Goal: Register for event/course

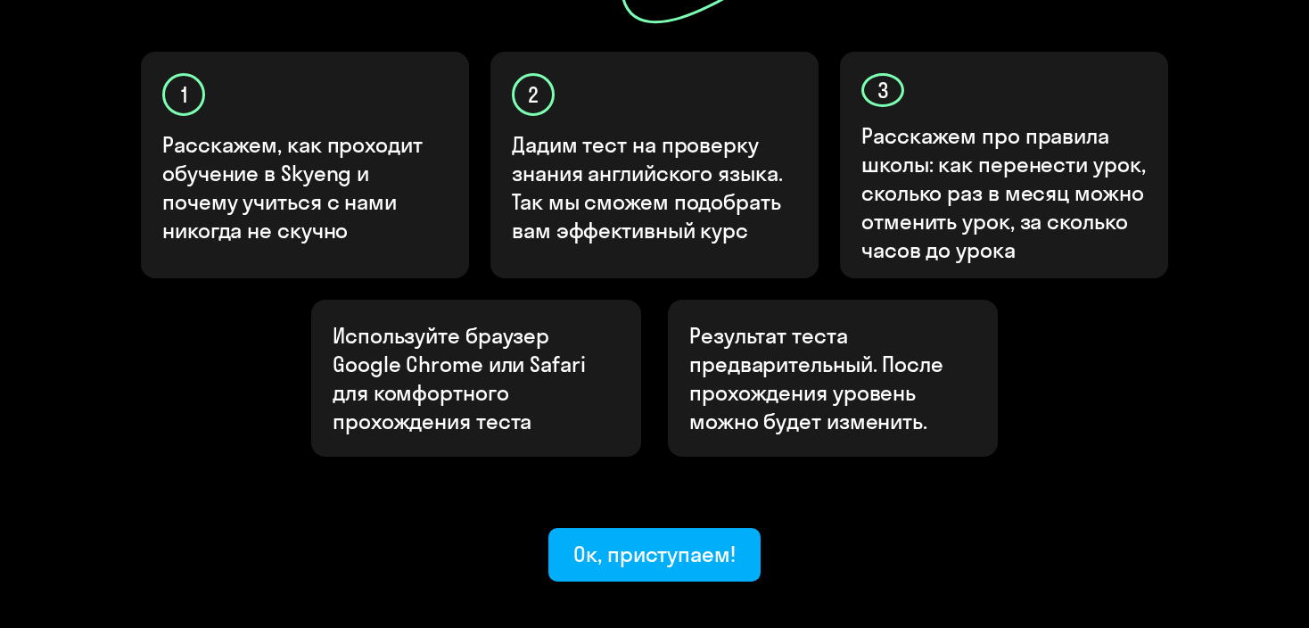
scroll to position [571, 0]
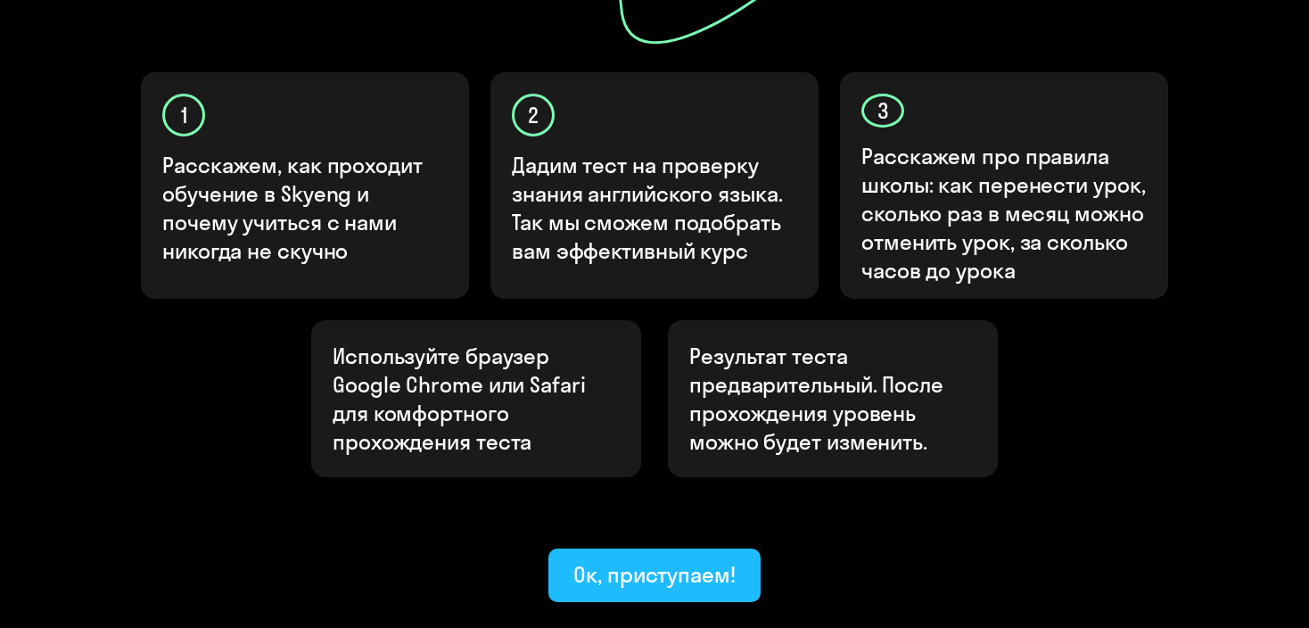
click at [674, 560] on div "Ок, приступаем!" at bounding box center [654, 574] width 162 height 29
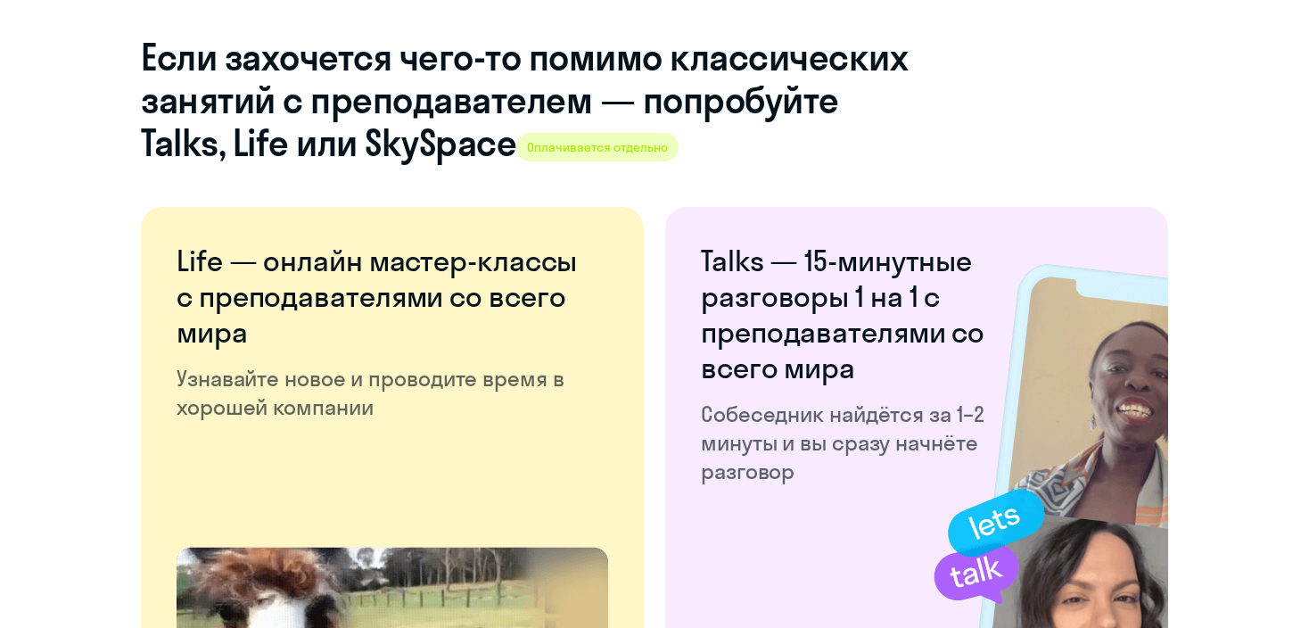
scroll to position [3505, 0]
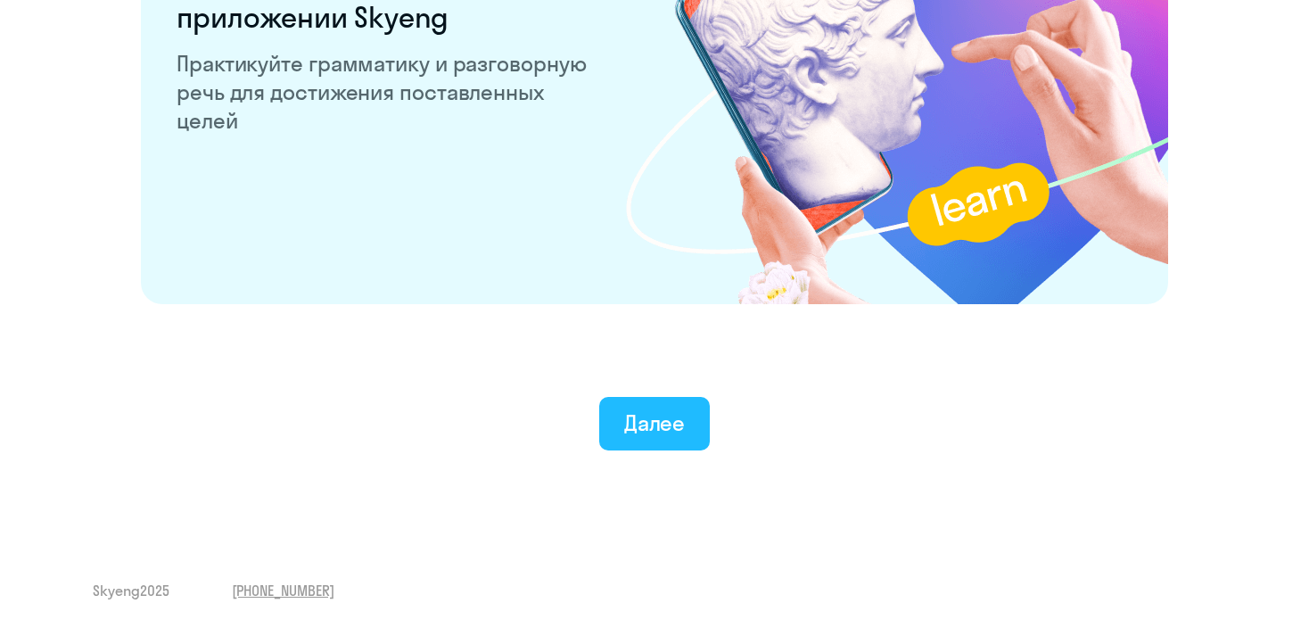
click at [652, 421] on div "Далее" at bounding box center [655, 422] width 62 height 29
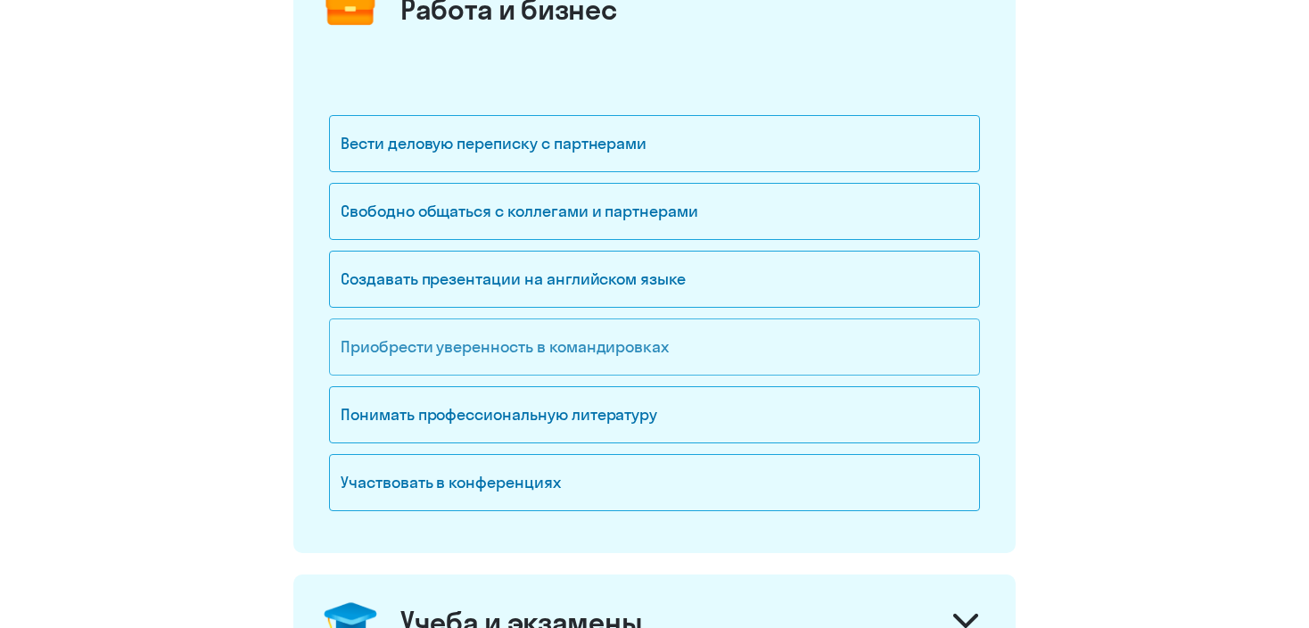
scroll to position [275, 0]
click at [706, 338] on div "Приобрести уверенность в командировках" at bounding box center [654, 345] width 651 height 57
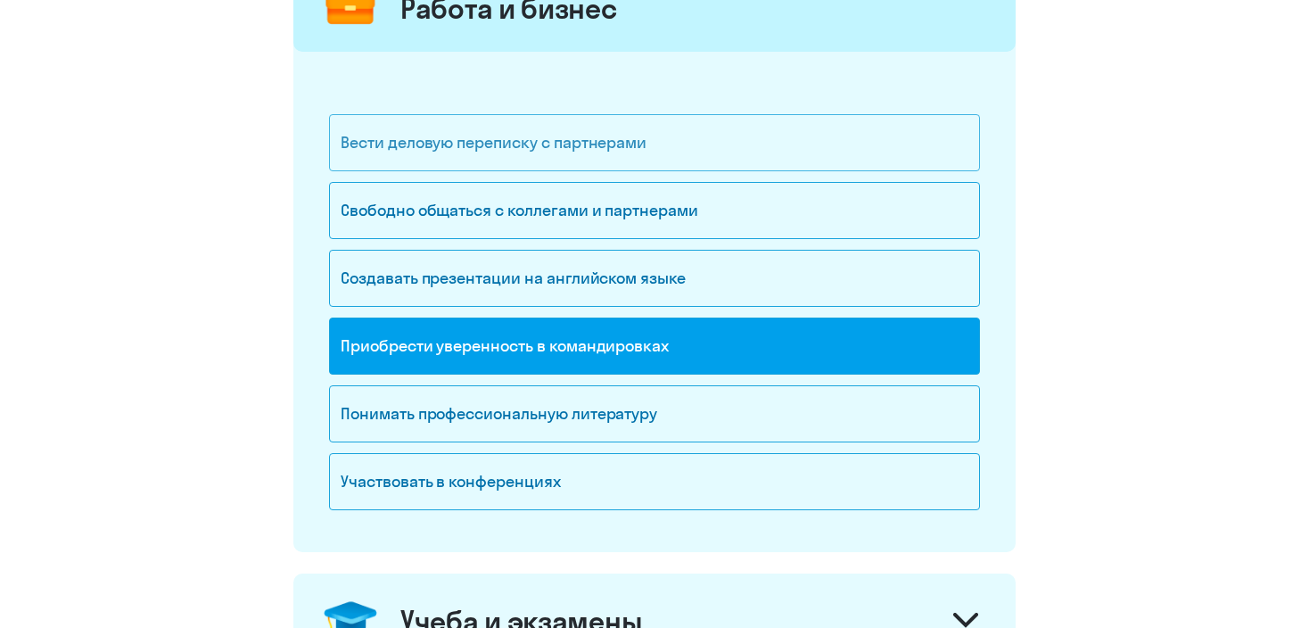
click at [687, 156] on div "Вести деловую переписку с партнерами" at bounding box center [654, 142] width 651 height 57
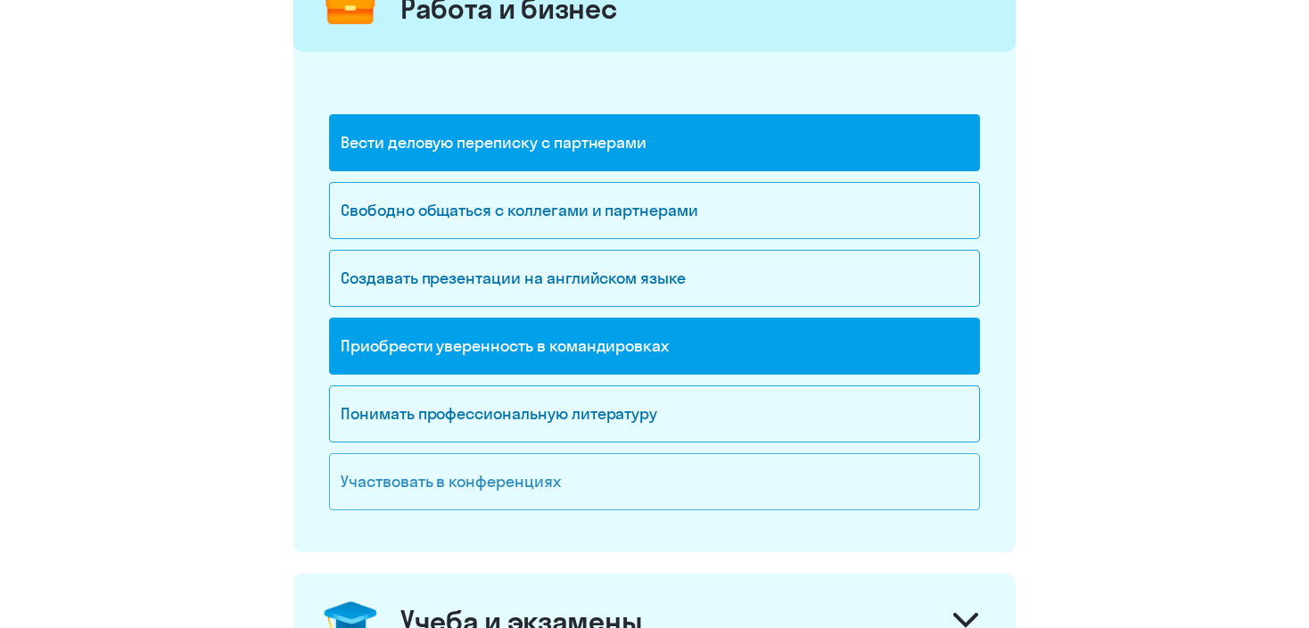
click at [474, 465] on div "Участвовать в конференциях" at bounding box center [654, 481] width 651 height 57
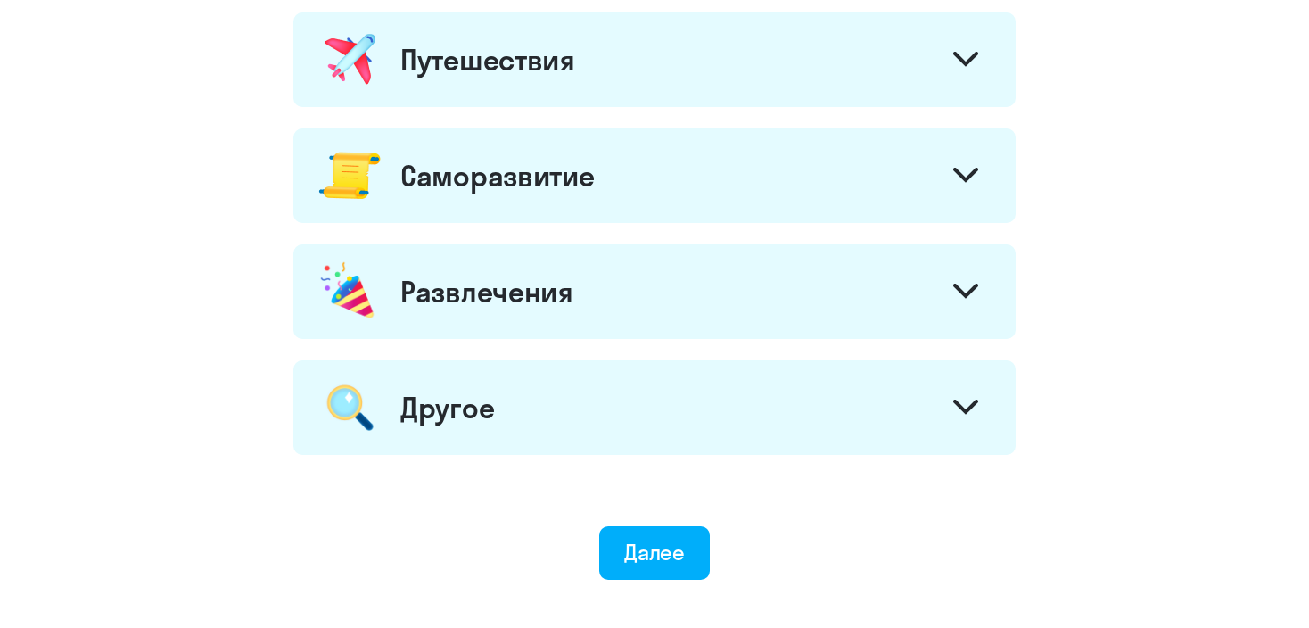
scroll to position [1000, 0]
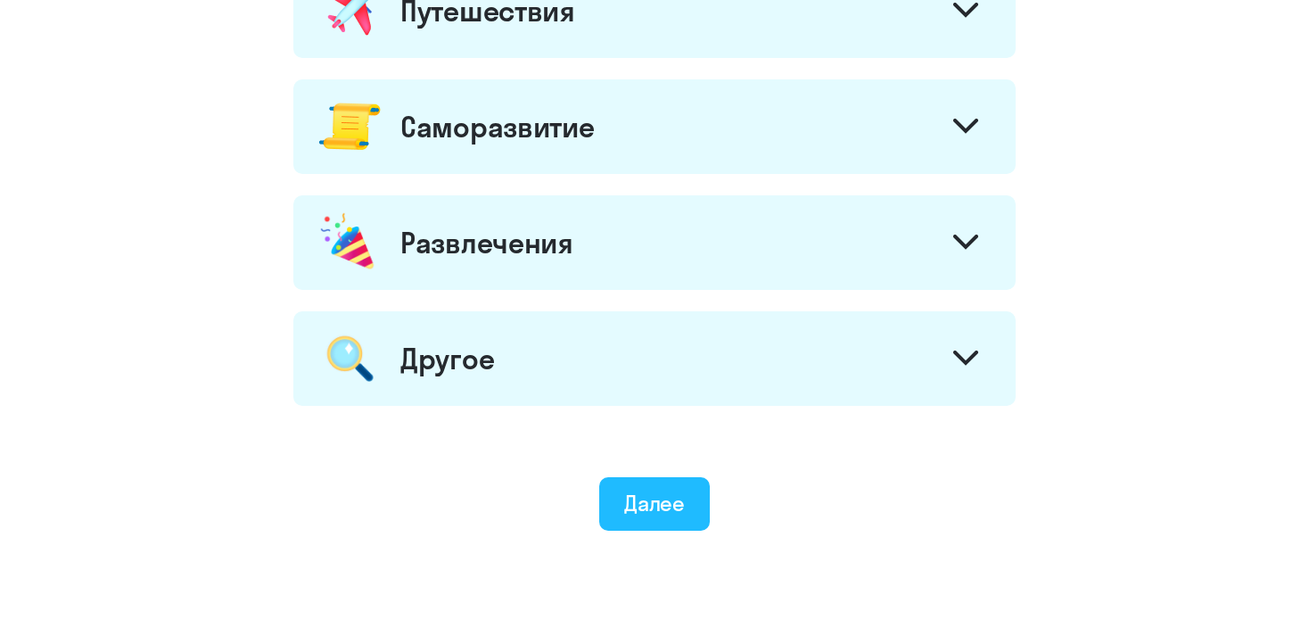
click at [613, 496] on button "Далее" at bounding box center [654, 504] width 111 height 54
